Goal: Information Seeking & Learning: Learn about a topic

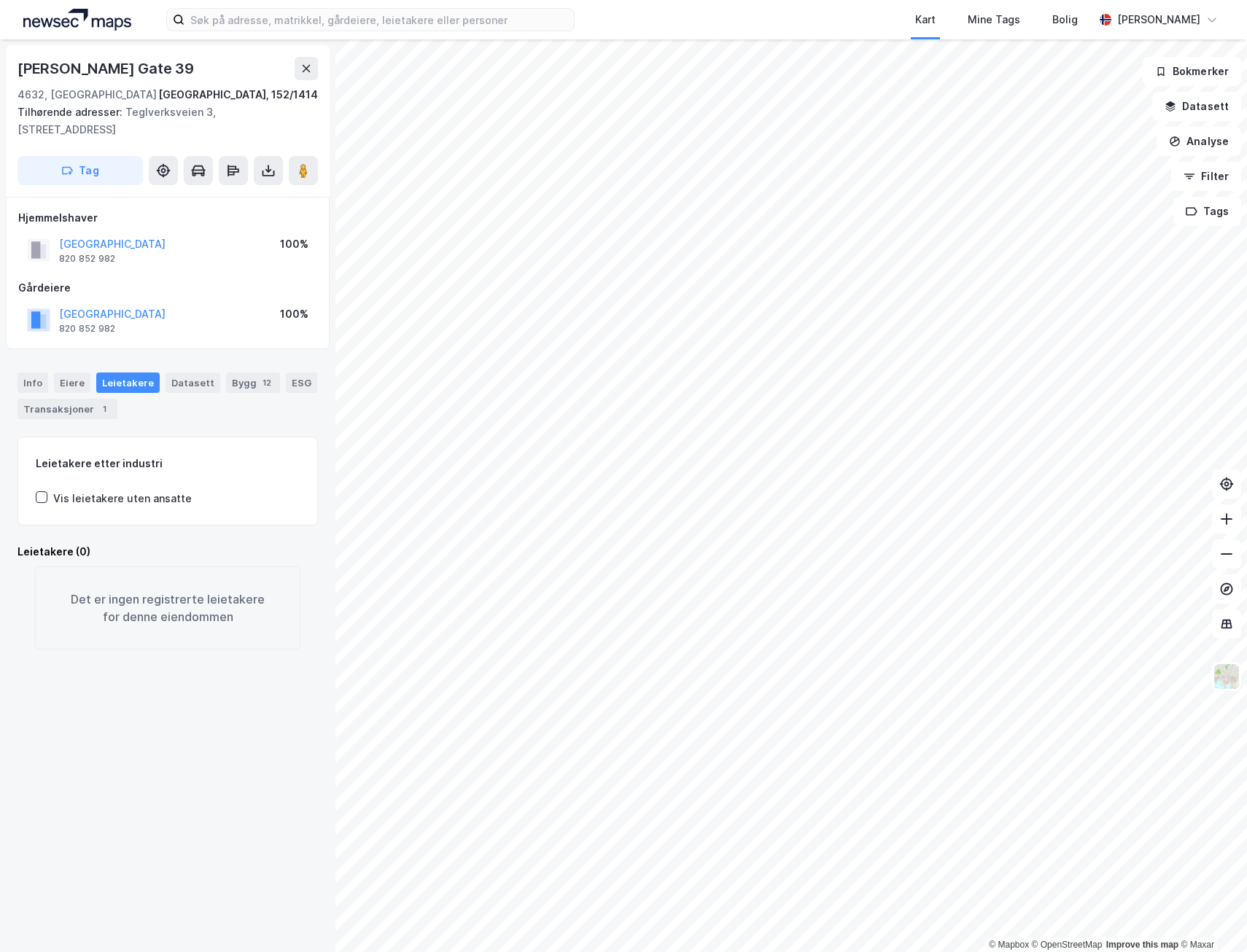
click at [292, 575] on div "© Mapbox © OpenStreetMap Improve this map © Maxar Eivind [STREET_ADDRESS]/1414 …" at bounding box center [623, 495] width 1247 height 913
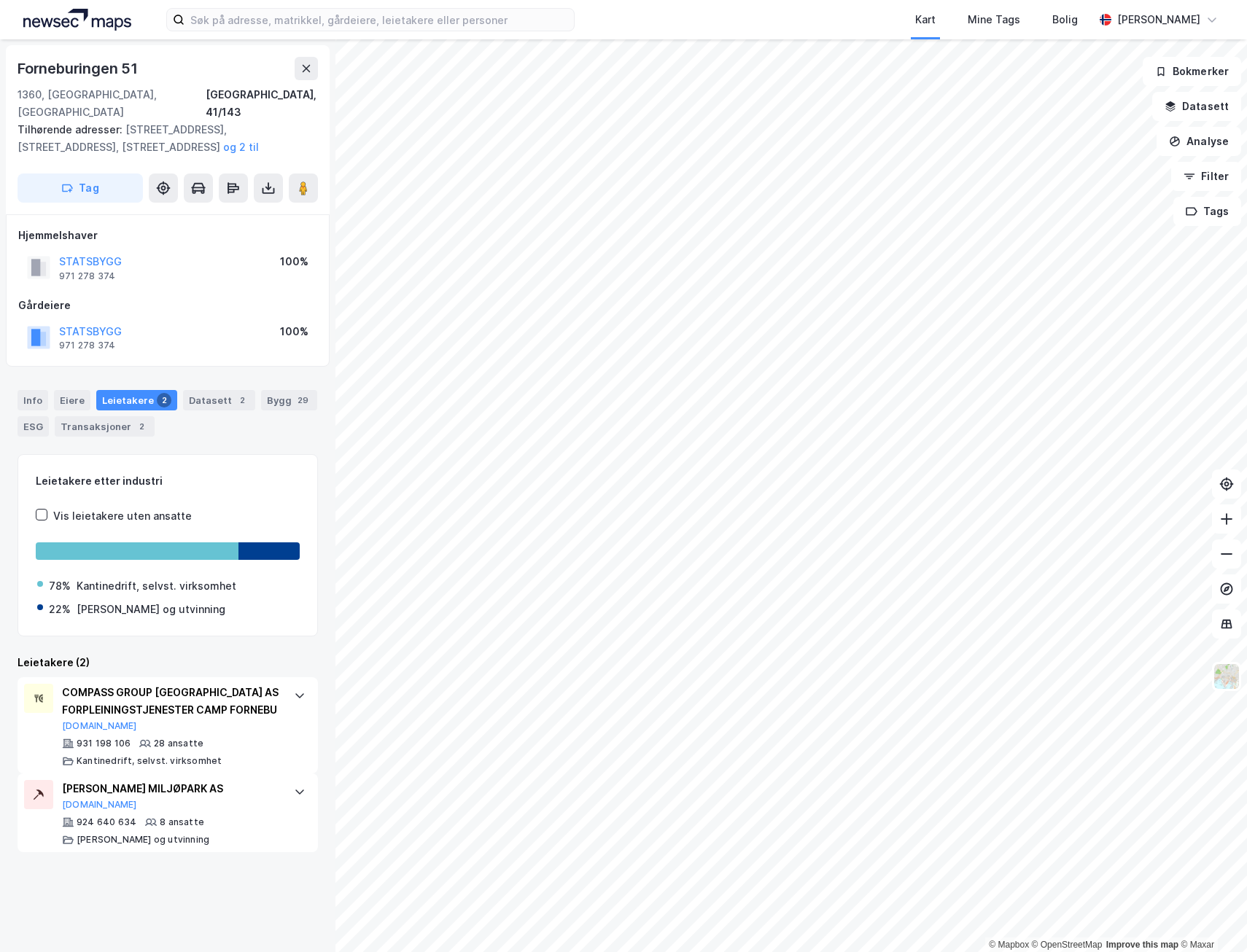
click at [313, 82] on div "[STREET_ADDRESS]" at bounding box center [168, 89] width 300 height 64
click at [310, 69] on icon at bounding box center [306, 68] width 12 height 12
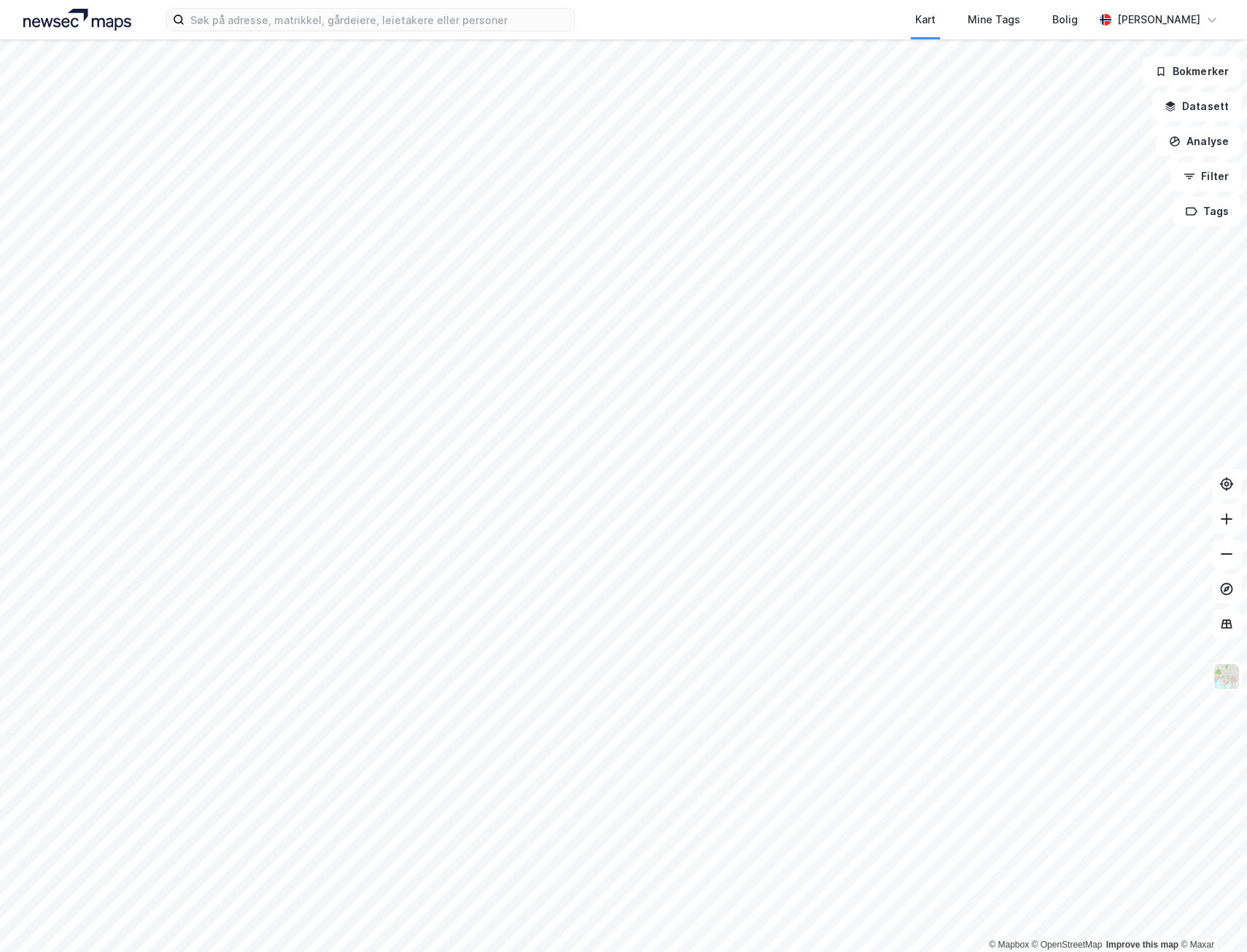
click at [0, 830] on html "Kart Mine Tags [PERSON_NAME] [PERSON_NAME] © Mapbox © OpenStreetMap Improve thi…" at bounding box center [623, 476] width 1247 height 952
click at [53, 951] on html "Kart Mine Tags [PERSON_NAME] [PERSON_NAME] © Mapbox © OpenStreetMap Improve thi…" at bounding box center [623, 476] width 1247 height 952
click at [95, 951] on html "Kart Mine Tags [PERSON_NAME] [PERSON_NAME] © Mapbox © OpenStreetMap Improve thi…" at bounding box center [623, 476] width 1247 height 952
click at [339, 951] on html "Kart Mine Tags [PERSON_NAME] [PERSON_NAME] © Mapbox © OpenStreetMap Improve thi…" at bounding box center [623, 476] width 1247 height 952
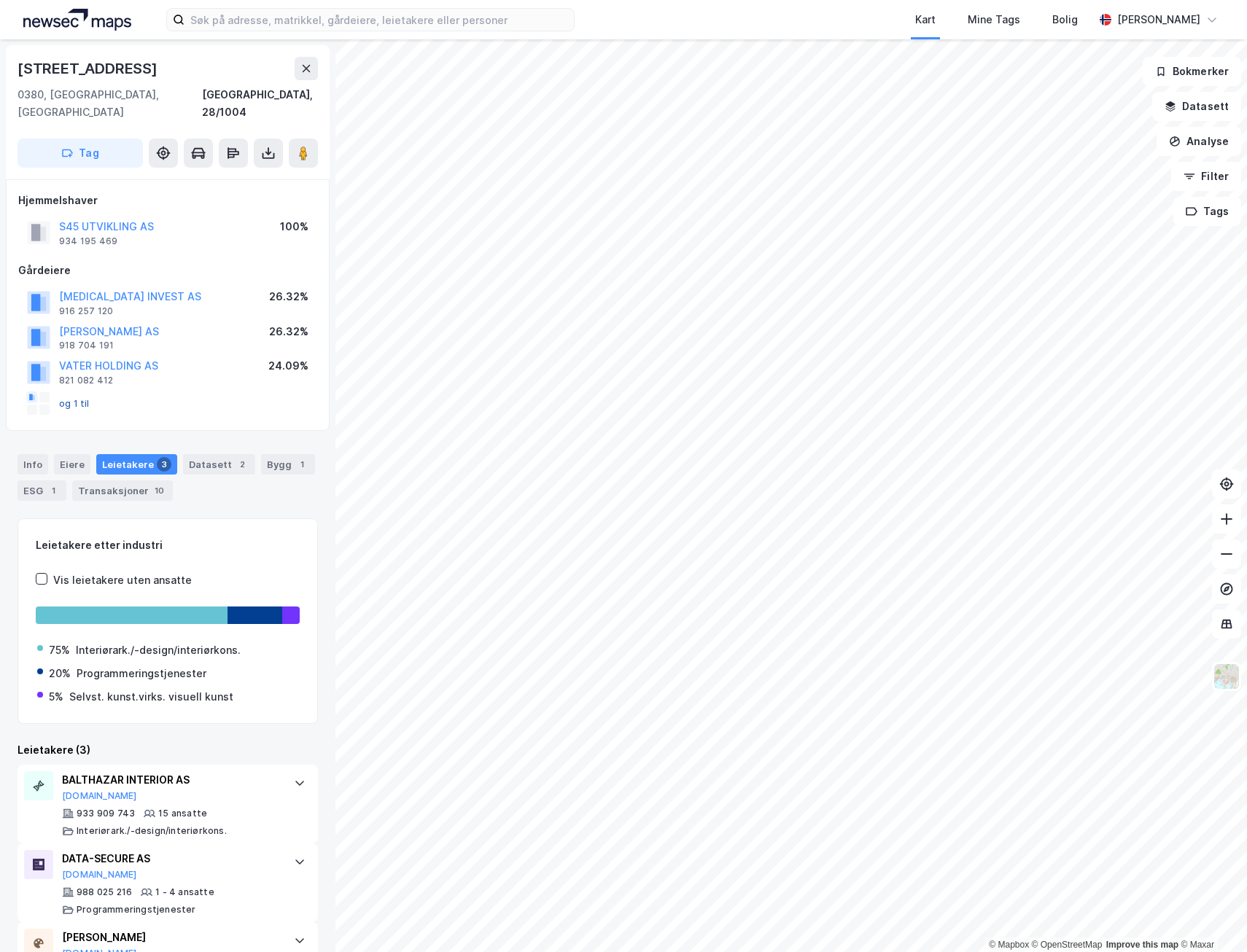
click at [0, 0] on button "og 1 til" at bounding box center [0, 0] width 0 height 0
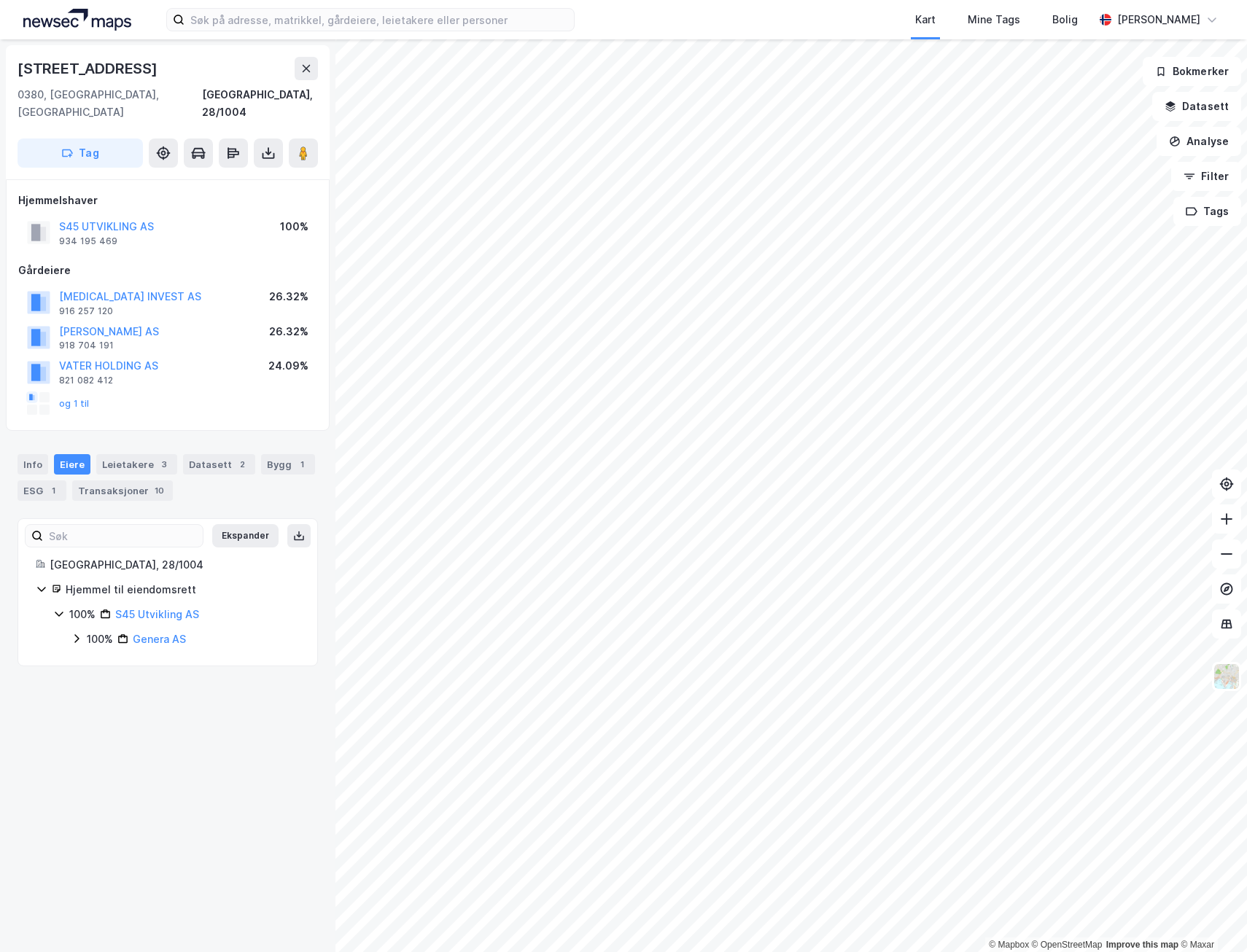
click at [61, 608] on icon at bounding box center [59, 613] width 12 height 12
click at [61, 610] on icon at bounding box center [59, 614] width 4 height 9
click at [77, 633] on icon at bounding box center [76, 638] width 12 height 12
click at [93, 658] on icon at bounding box center [94, 663] width 12 height 12
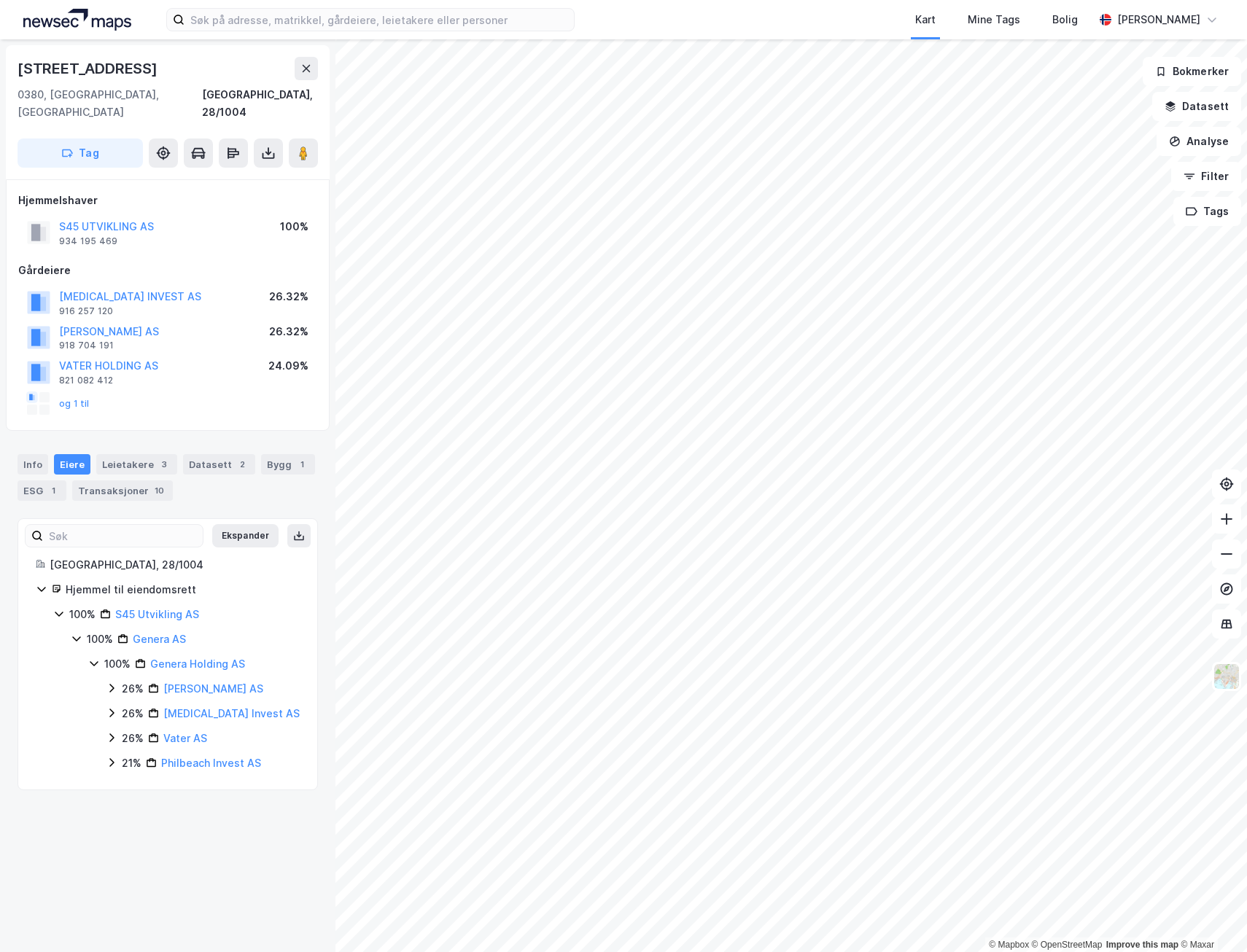
click at [93, 658] on icon at bounding box center [94, 663] width 12 height 12
click at [308, 146] on image at bounding box center [303, 153] width 9 height 14
click at [727, 951] on html "Kart Mine Tags [PERSON_NAME] [PERSON_NAME] © Mapbox © OpenStreetMap Improve thi…" at bounding box center [623, 476] width 1247 height 952
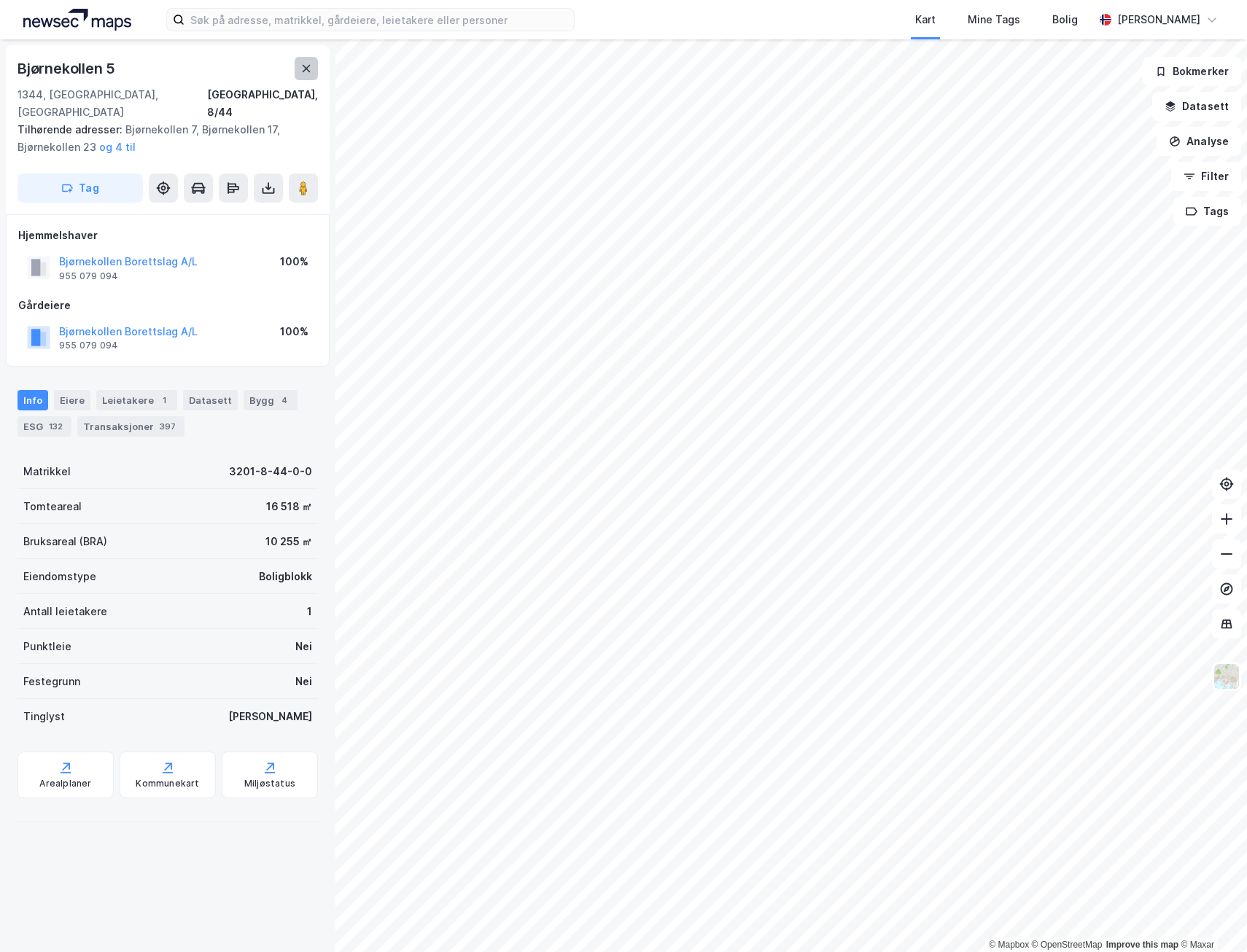
click at [314, 73] on button at bounding box center [306, 69] width 23 height 23
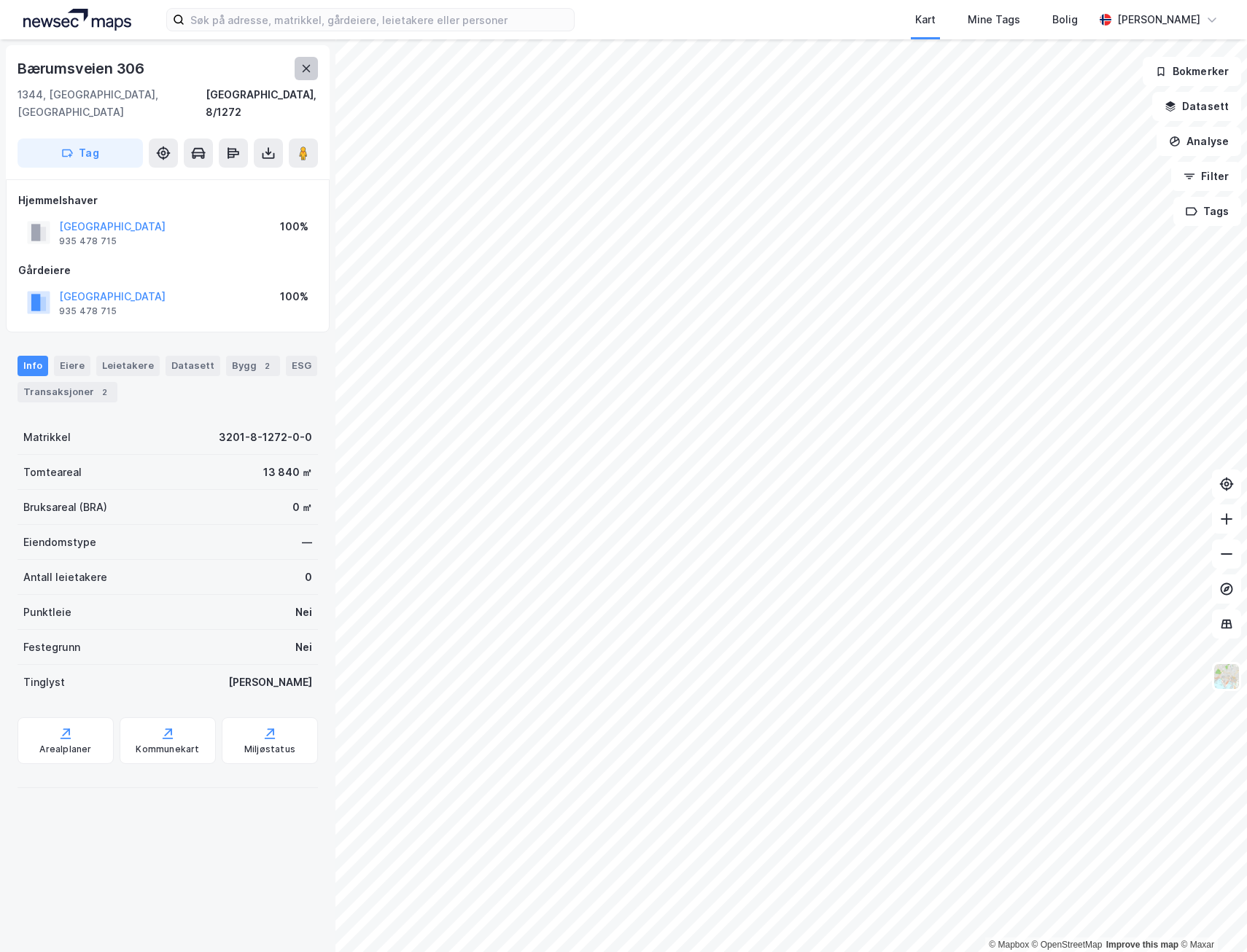
click at [311, 69] on icon at bounding box center [306, 68] width 12 height 12
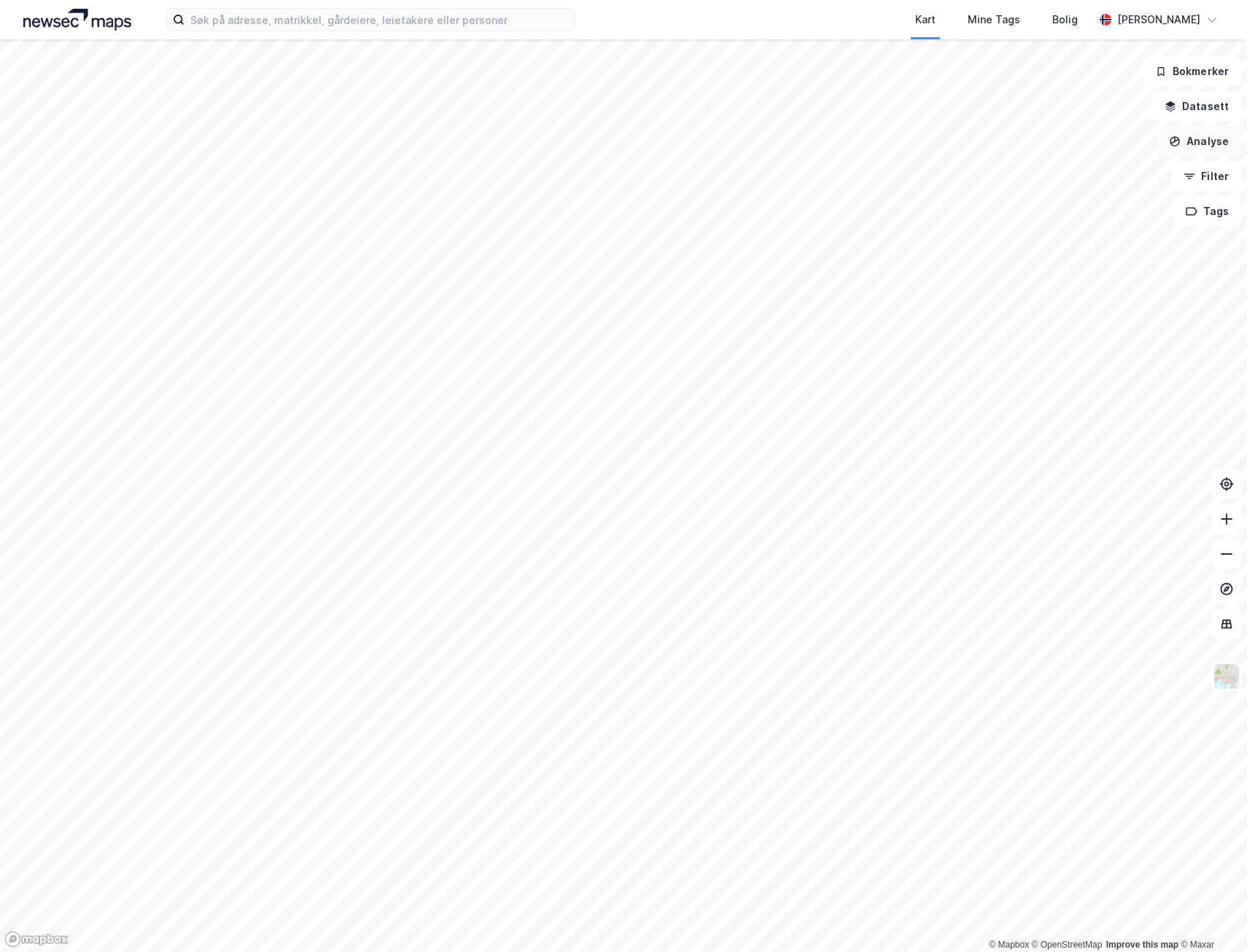
click at [1195, 136] on button "Analyse" at bounding box center [1198, 141] width 85 height 29
click at [1066, 168] on div "Tegn område" at bounding box center [1072, 173] width 127 height 13
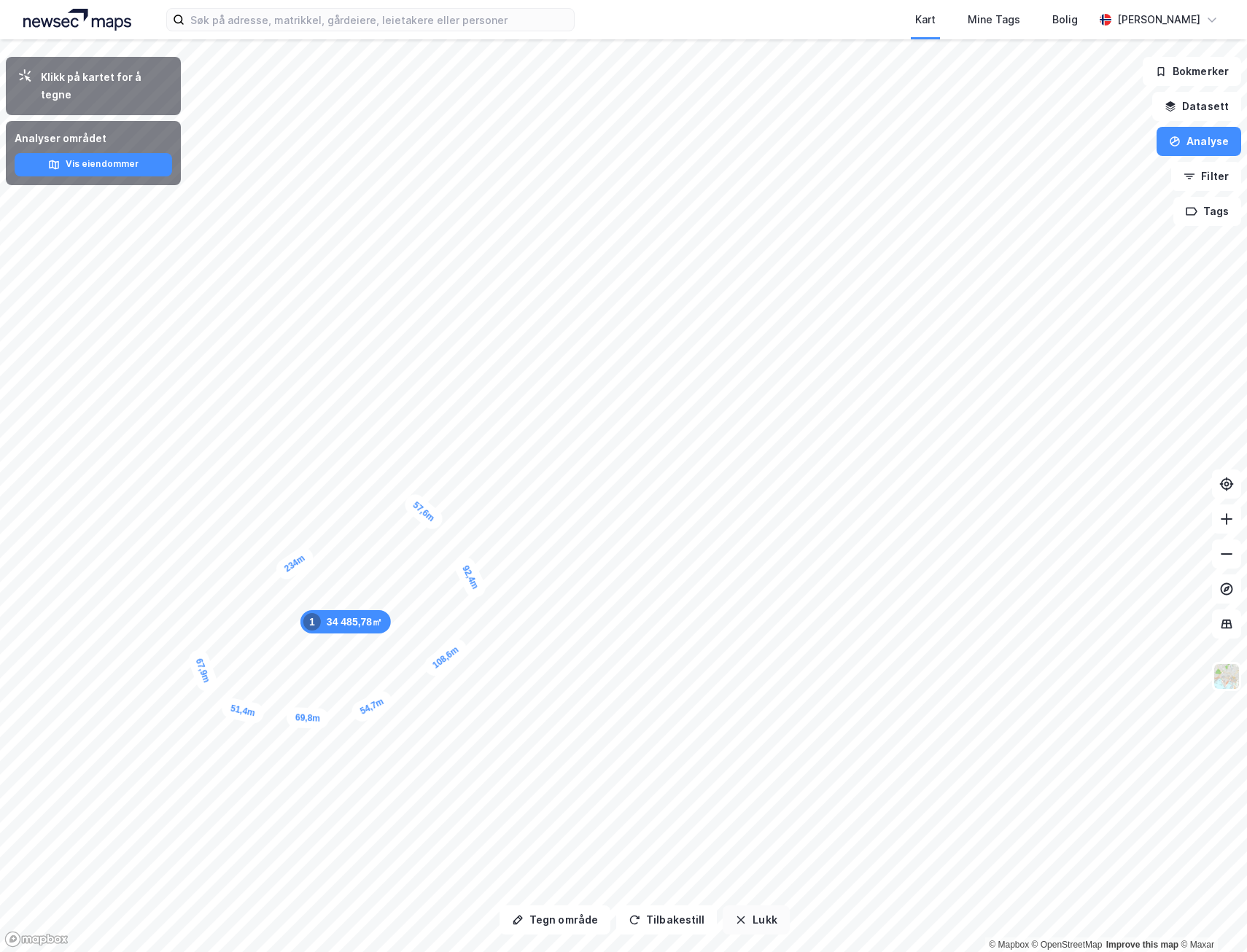
click at [738, 906] on button "Lukk" at bounding box center [755, 920] width 66 height 29
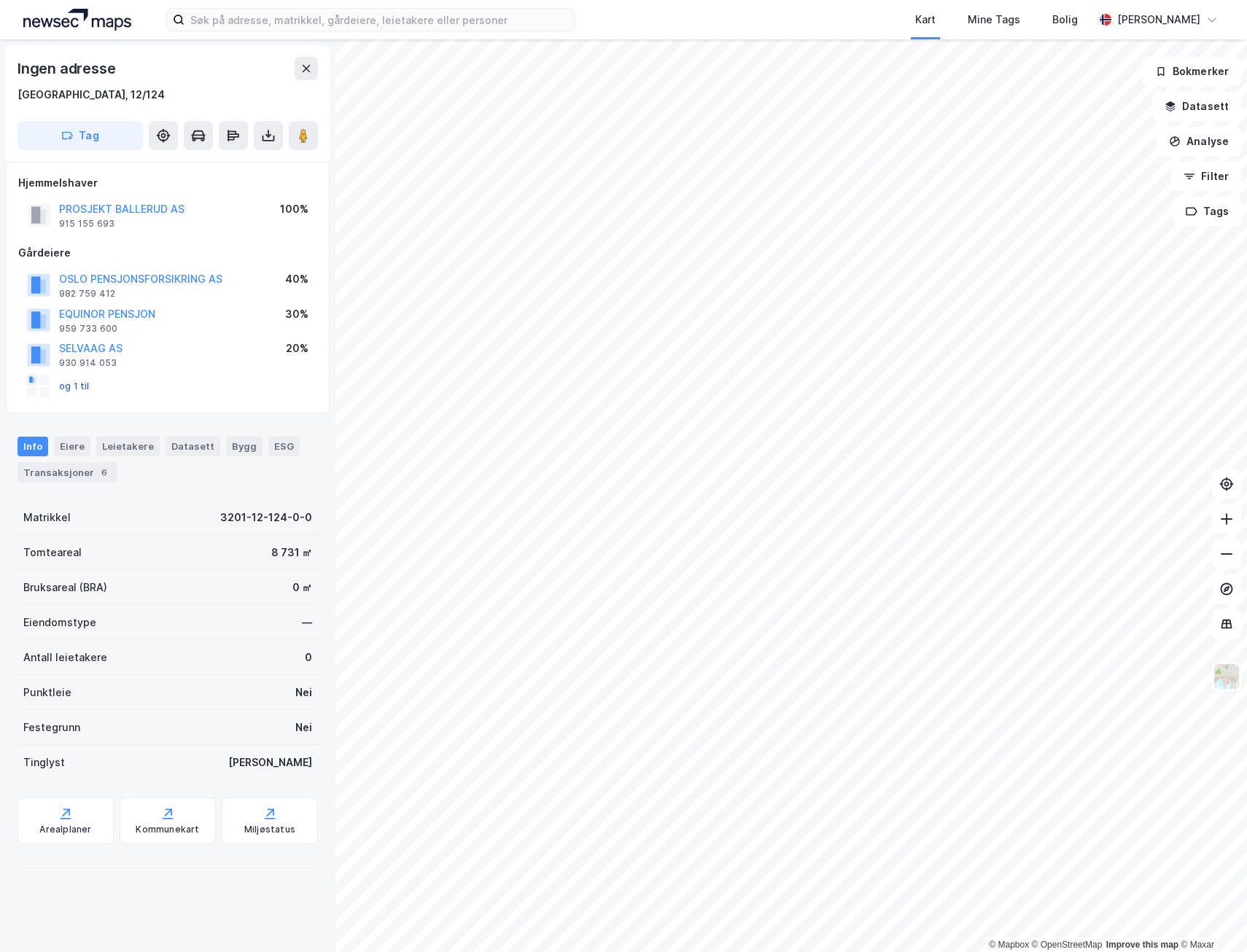
click at [0, 0] on button "og 1 til" at bounding box center [0, 0] width 0 height 0
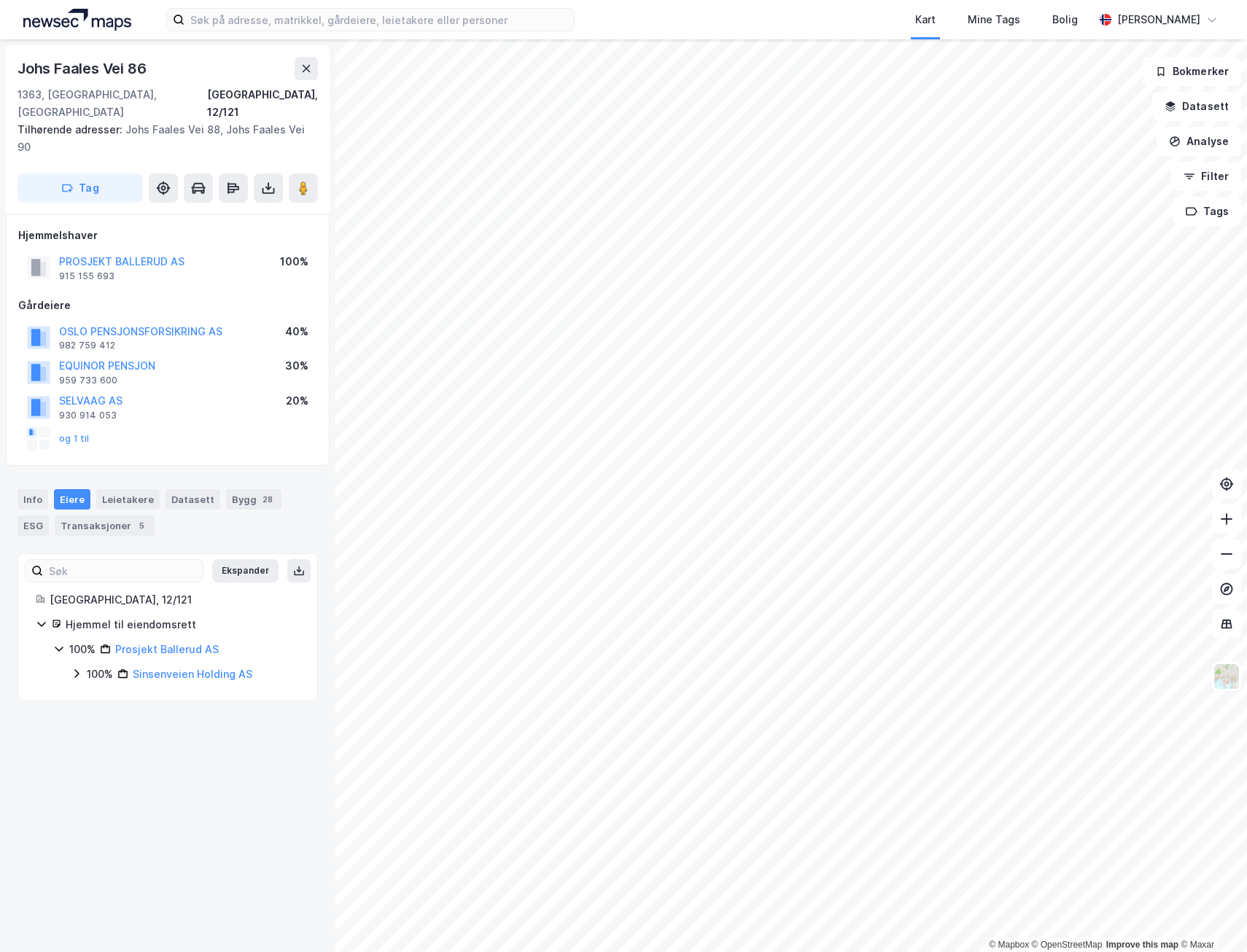
click at [324, 767] on div "© Mapbox © OpenStreetMap Improve this map © Maxar Johs Faales Vei [GEOGRAPHIC_D…" at bounding box center [623, 495] width 1247 height 913
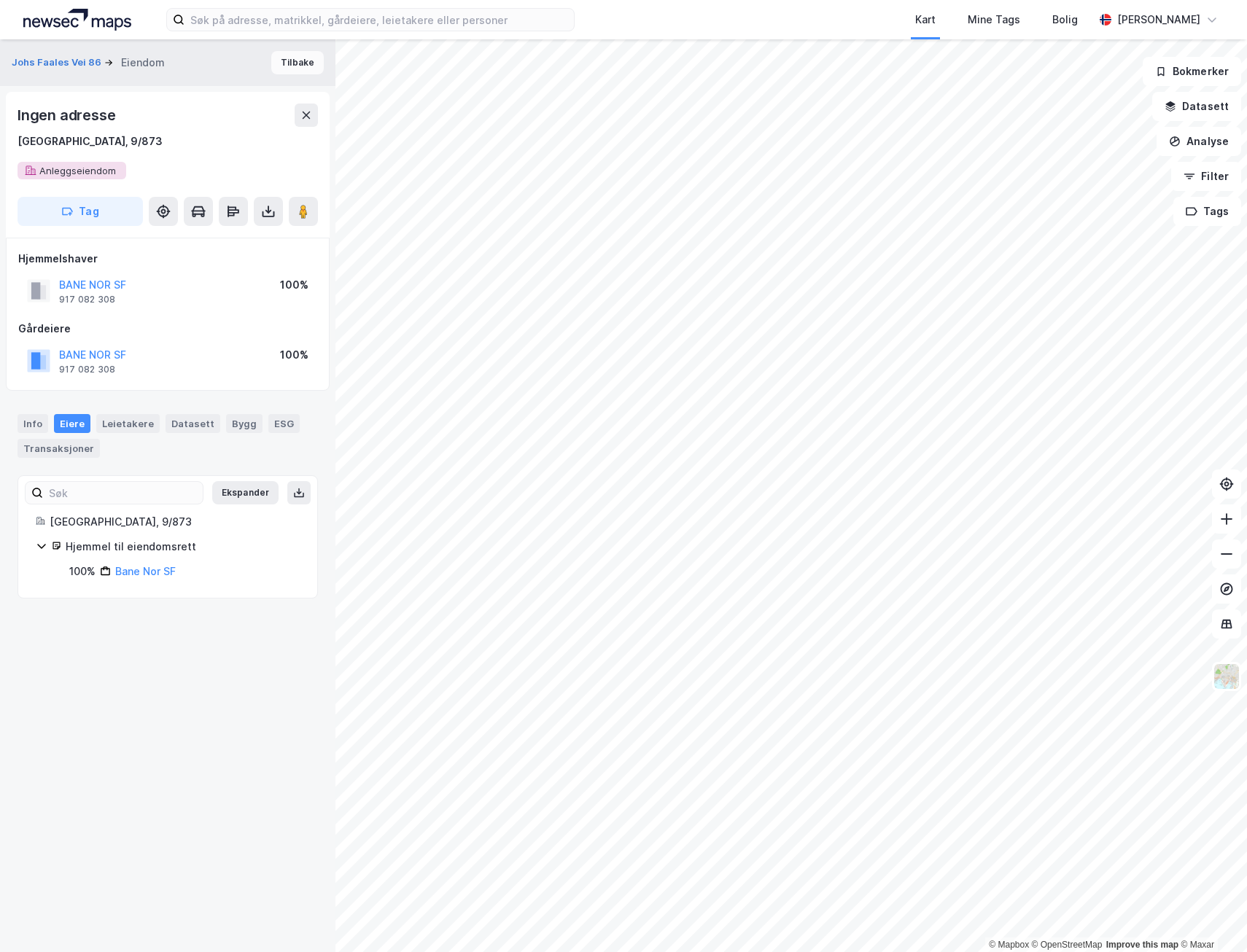
click at [294, 61] on button "Tilbake" at bounding box center [297, 63] width 53 height 23
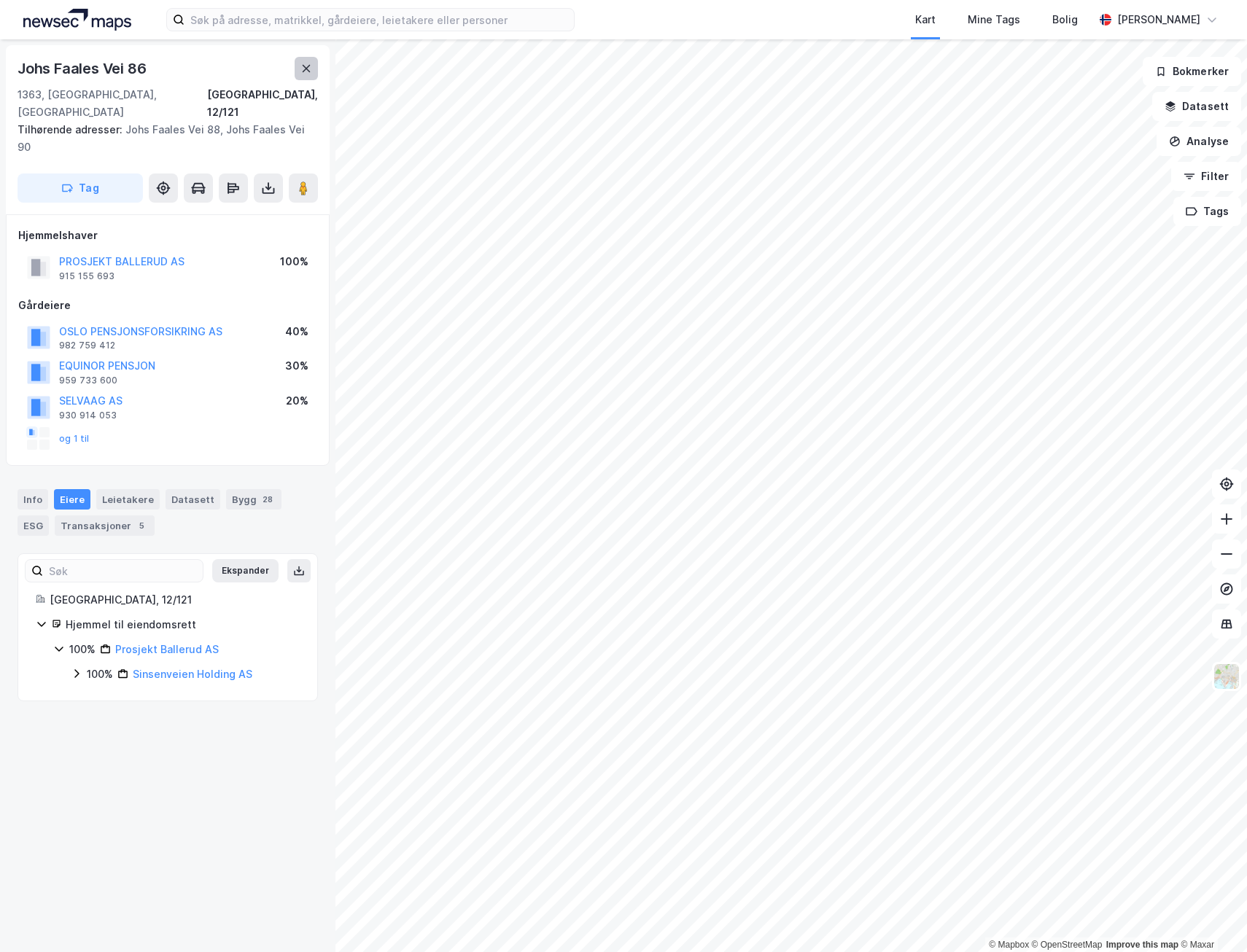
click at [302, 75] on button at bounding box center [306, 69] width 23 height 23
